Goal: Navigation & Orientation: Go to known website

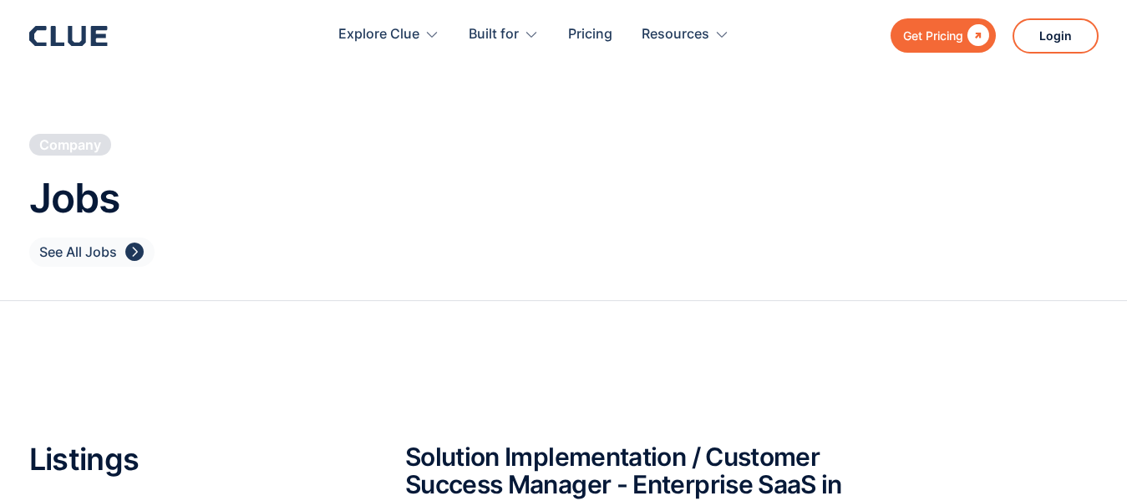
click at [127, 259] on div "" at bounding box center [134, 252] width 18 height 21
